Goal: Check status: Check status

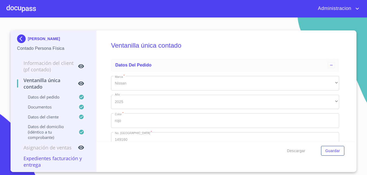
click at [42, 39] on p "[PERSON_NAME]" at bounding box center [44, 39] width 32 height 4
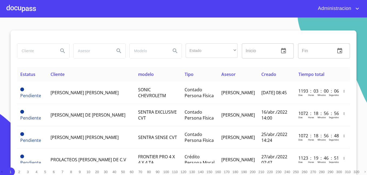
click at [29, 52] on input "search" at bounding box center [35, 51] width 37 height 15
type input "[PERSON_NAME]"
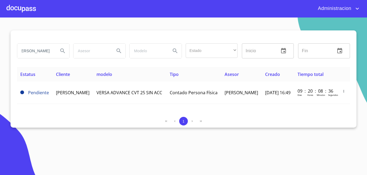
scroll to position [0, 0]
click at [84, 106] on div "Estatus Cliente modelo Tipo Asesor Creado Tiempo total Pendiente [PERSON_NAME] …" at bounding box center [183, 90] width 333 height 46
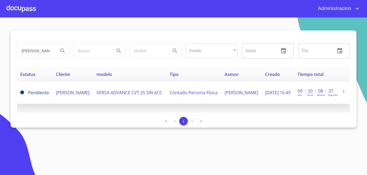
click at [91, 97] on td "[PERSON_NAME]" at bounding box center [73, 93] width 40 height 22
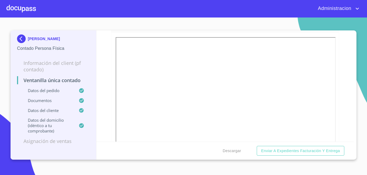
scroll to position [181, 0]
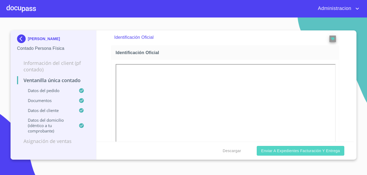
click at [281, 153] on span "Enviar a Expedientes Facturación y Entrega" at bounding box center [300, 151] width 79 height 7
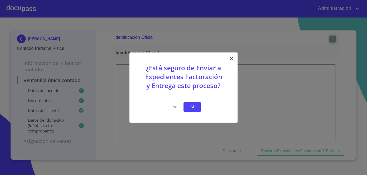
click at [193, 106] on span "Si" at bounding box center [192, 107] width 9 height 7
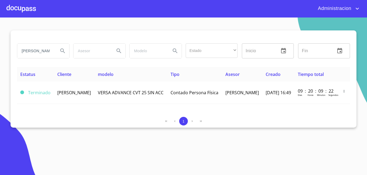
click at [47, 49] on input "[PERSON_NAME]" at bounding box center [35, 51] width 37 height 15
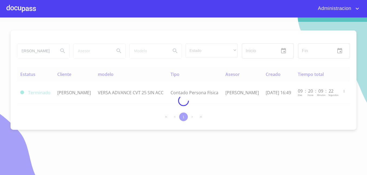
scroll to position [0, 0]
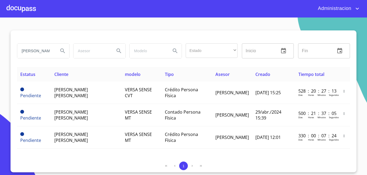
click at [31, 52] on input "[PERSON_NAME]" at bounding box center [35, 51] width 37 height 15
type input "[PERSON_NAME]"
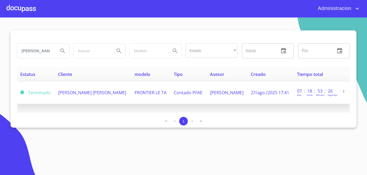
click at [62, 90] on span "[PERSON_NAME] [PERSON_NAME]" at bounding box center [92, 93] width 68 height 6
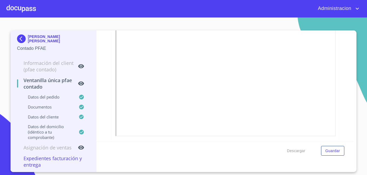
scroll to position [216, 0]
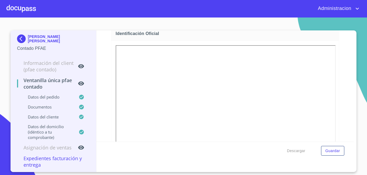
click at [33, 38] on p "[PERSON_NAME] [PERSON_NAME]" at bounding box center [59, 39] width 62 height 9
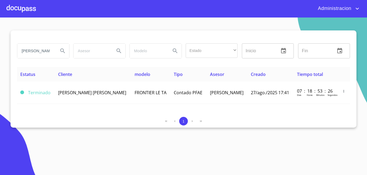
click at [40, 50] on input "[PERSON_NAME]" at bounding box center [35, 51] width 37 height 15
type input "[PERSON_NAME] [PERSON_NAME] [PERSON_NAME]"
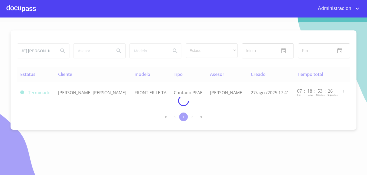
scroll to position [0, 0]
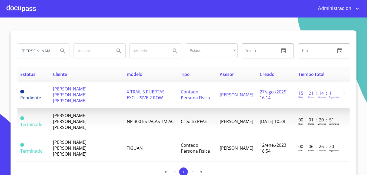
click at [79, 89] on span "[PERSON_NAME] [PERSON_NAME] [PERSON_NAME]" at bounding box center [69, 95] width 33 height 18
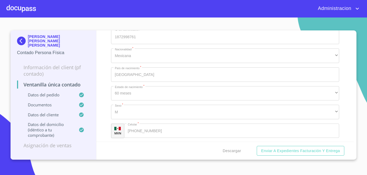
scroll to position [1134, 0]
click at [33, 39] on p "[PERSON_NAME] [PERSON_NAME] [PERSON_NAME]" at bounding box center [59, 41] width 62 height 13
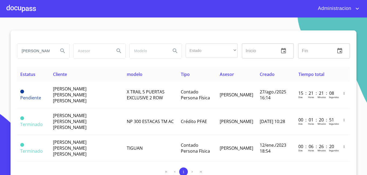
click at [42, 48] on input "[PERSON_NAME] [PERSON_NAME] [PERSON_NAME]" at bounding box center [35, 51] width 37 height 15
type input "[PERSON_NAME]"
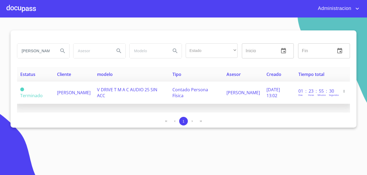
click at [93, 90] on td "[PERSON_NAME]" at bounding box center [74, 93] width 40 height 22
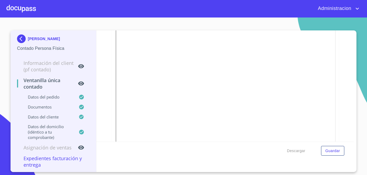
scroll to position [675, 0]
